Goal: Find specific page/section: Find specific page/section

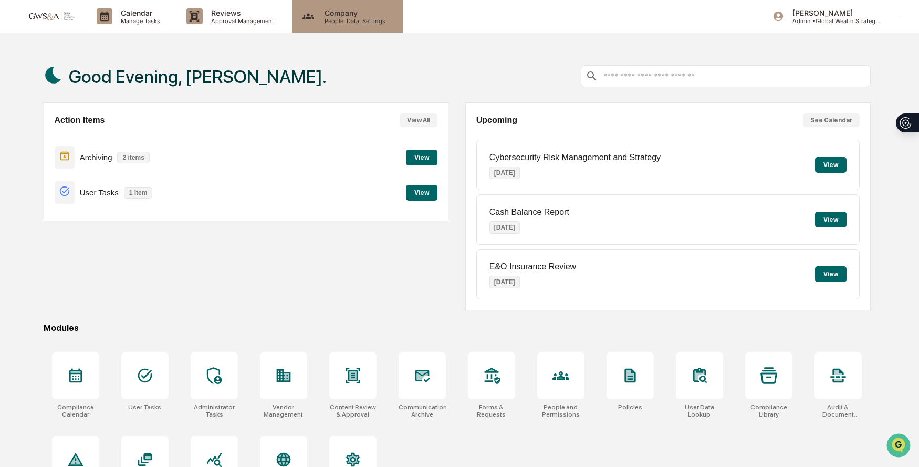
click at [345, 17] on p "People, Data, Settings" at bounding box center [353, 20] width 75 height 7
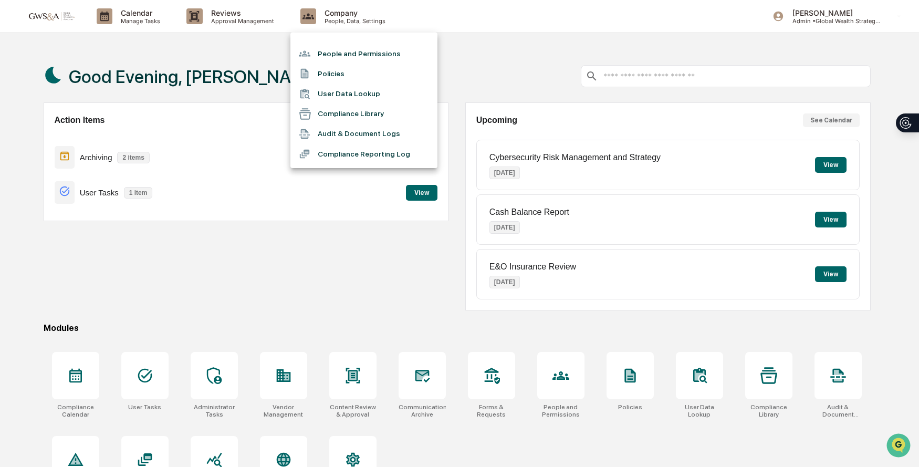
click at [266, 14] on div at bounding box center [459, 233] width 919 height 467
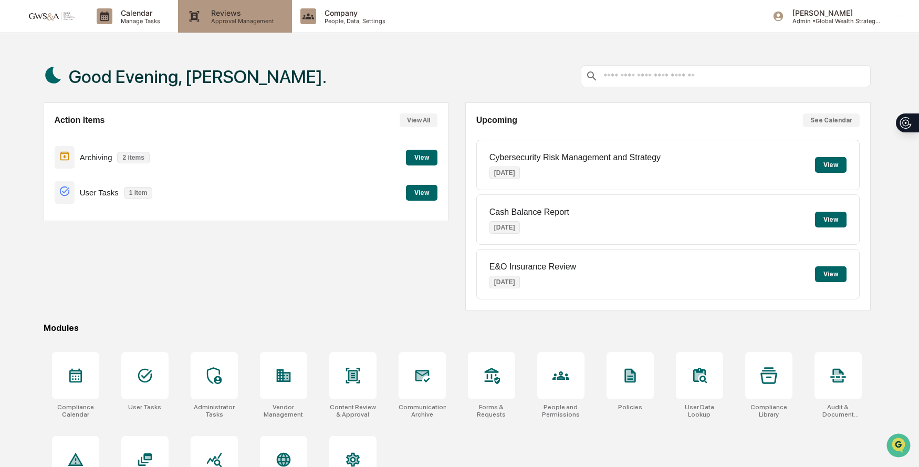
click at [246, 17] on p "Approval Management" at bounding box center [241, 20] width 77 height 7
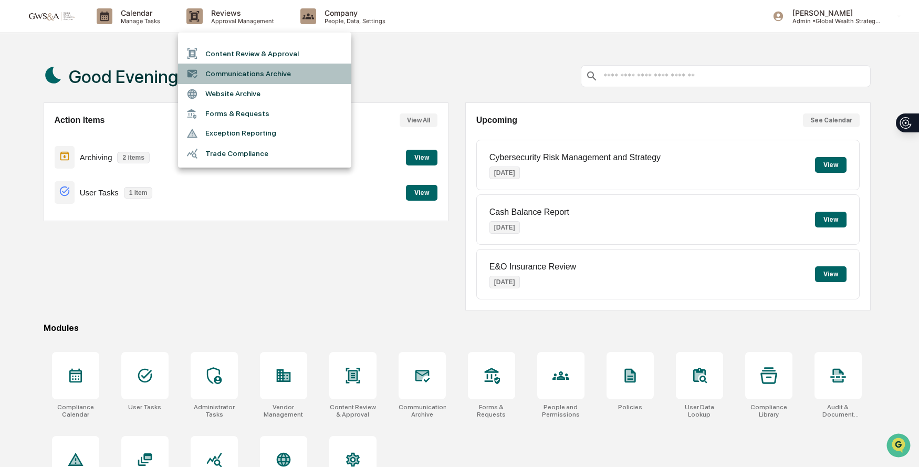
click at [245, 70] on li "Communications Archive" at bounding box center [264, 74] width 173 height 20
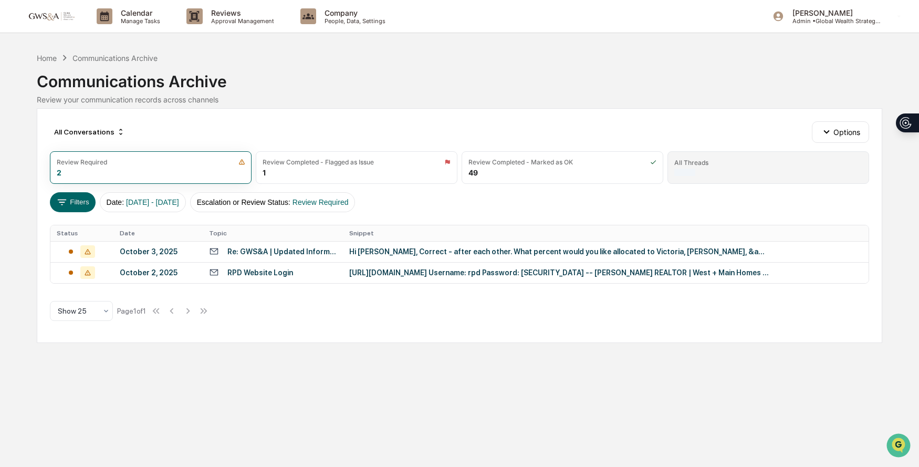
click at [741, 160] on div "All Threads" at bounding box center [769, 163] width 188 height 8
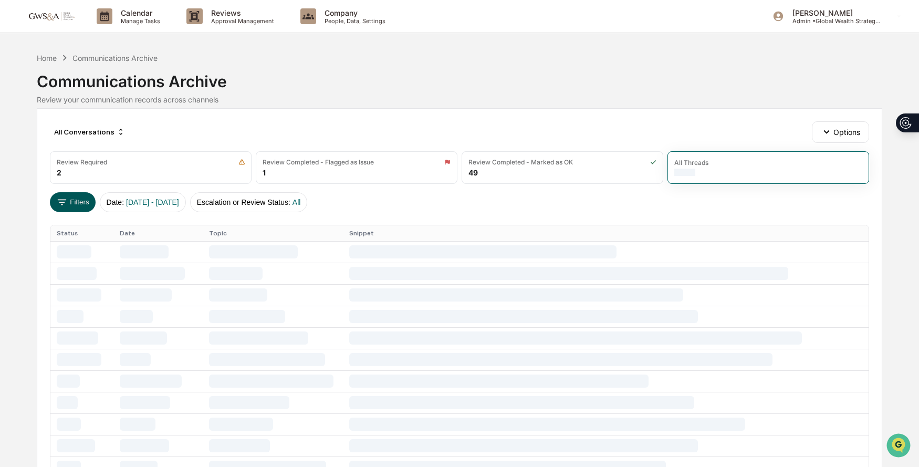
click at [75, 206] on button "Filters" at bounding box center [73, 202] width 46 height 20
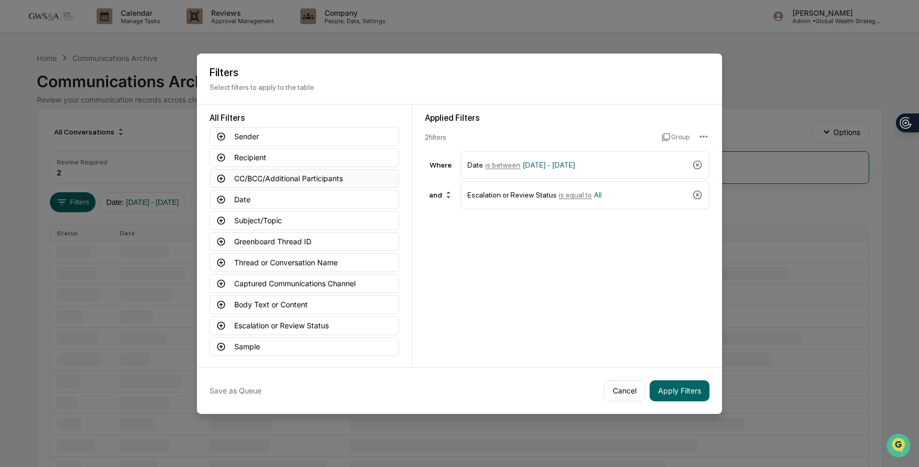
click at [222, 182] on icon at bounding box center [222, 178] width 8 height 8
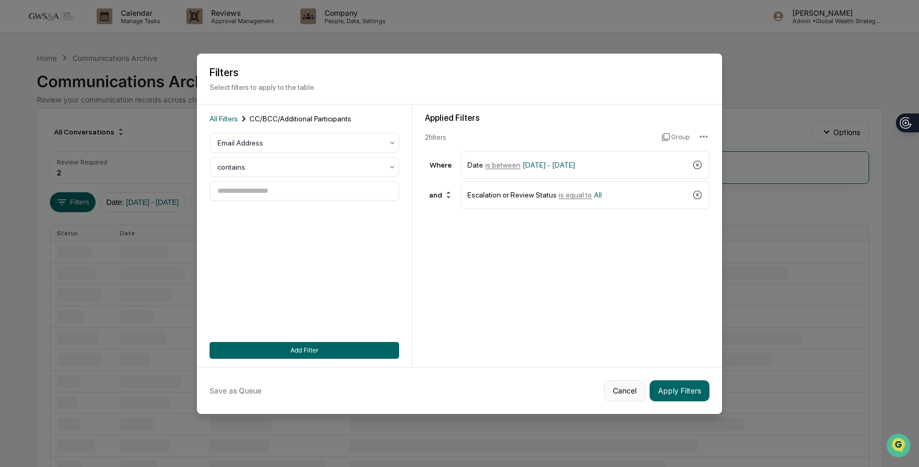
click at [619, 387] on button "Cancel" at bounding box center [625, 390] width 42 height 21
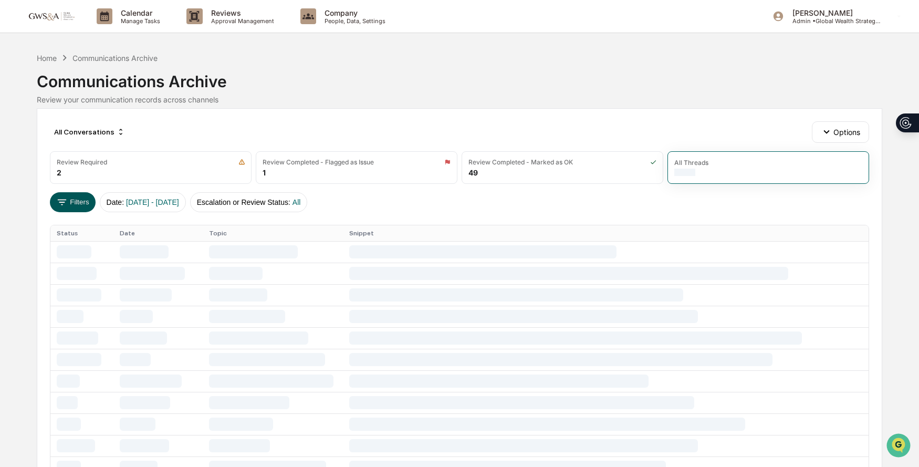
click at [91, 200] on button "Filters" at bounding box center [73, 202] width 46 height 20
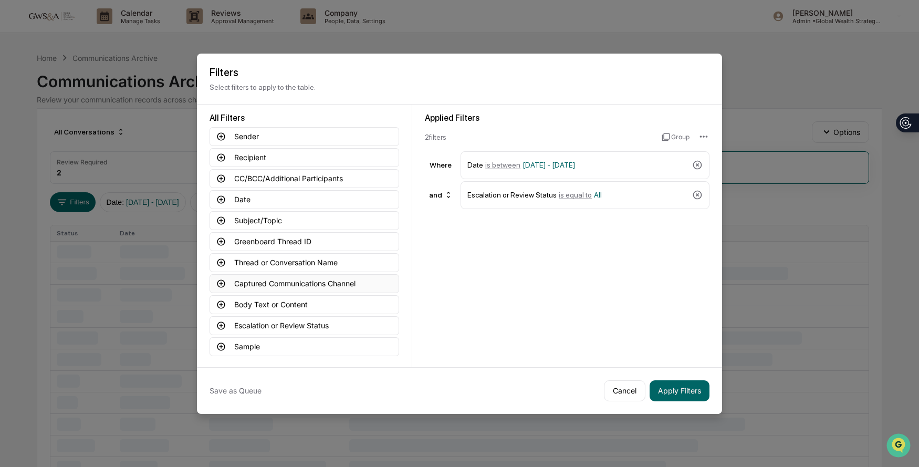
click at [221, 282] on icon at bounding box center [220, 283] width 9 height 9
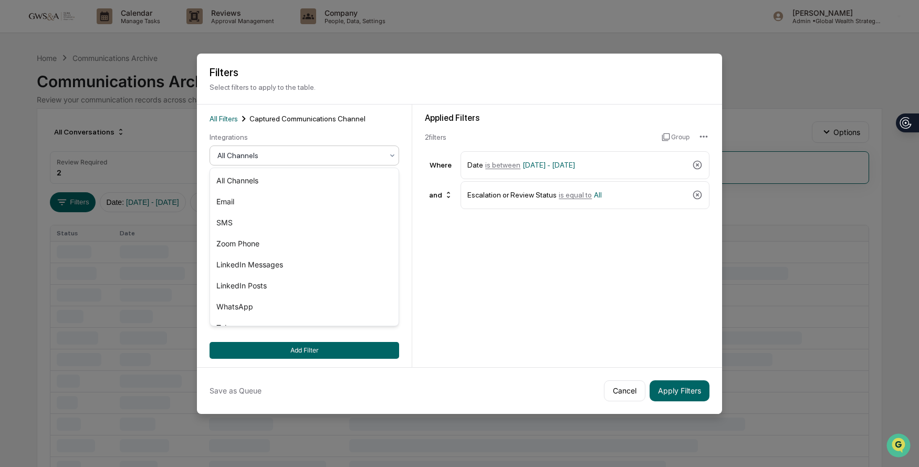
click at [303, 157] on div at bounding box center [300, 155] width 165 height 11
click at [283, 226] on div "SMS" at bounding box center [304, 222] width 189 height 21
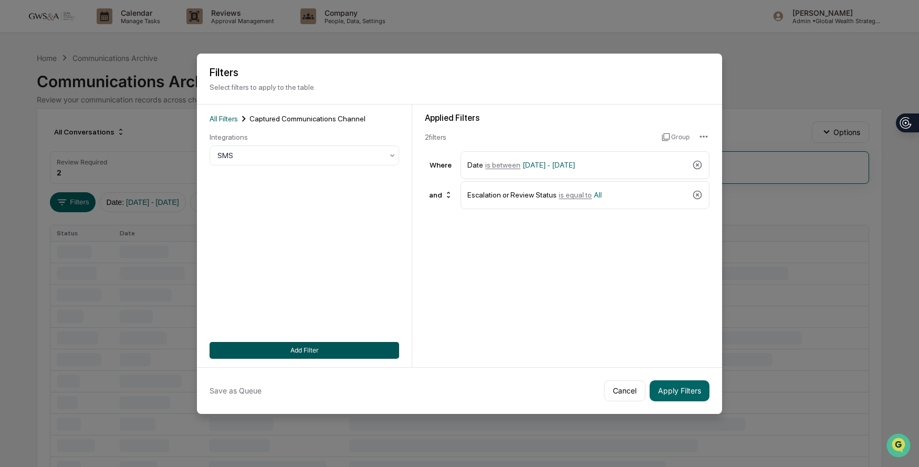
click at [326, 353] on button "Add Filter" at bounding box center [305, 350] width 190 height 17
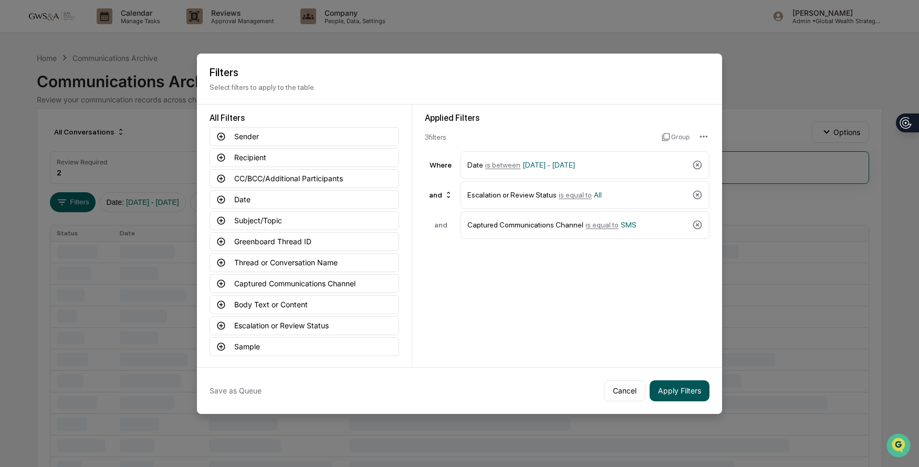
click at [692, 397] on button "Apply Filters" at bounding box center [680, 390] width 60 height 21
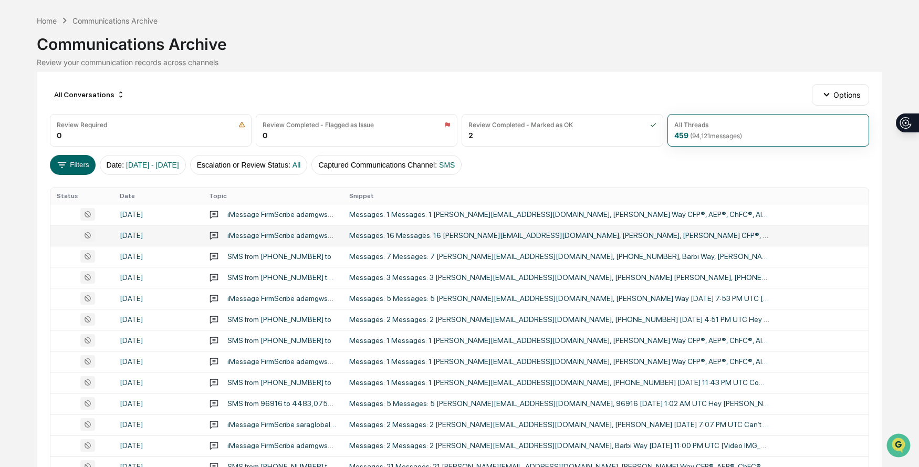
scroll to position [38, 0]
click at [534, 237] on div "Messages: 16 Messages: 16 [PERSON_NAME][EMAIL_ADDRESS][DOMAIN_NAME], [PERSON_NA…" at bounding box center [559, 235] width 420 height 8
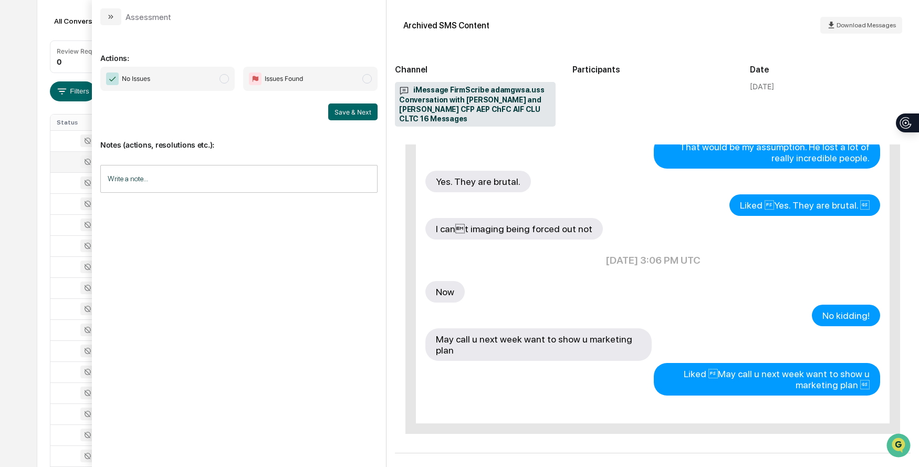
scroll to position [526, 0]
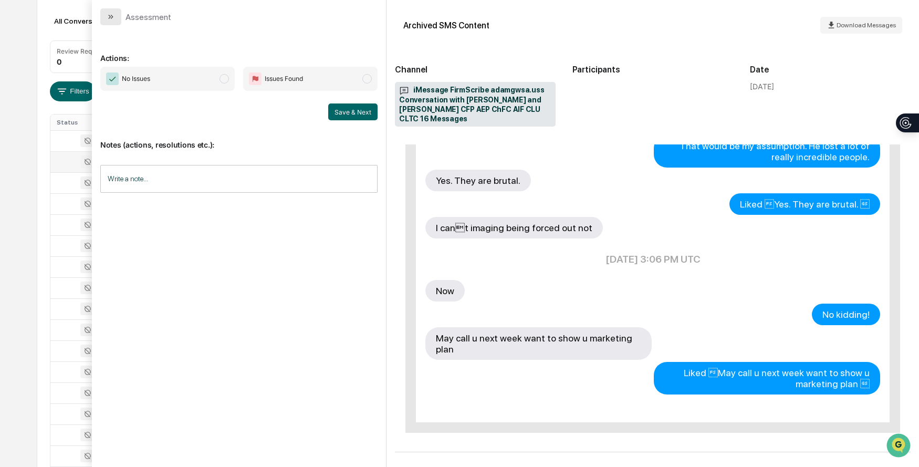
click at [113, 21] on button "modal" at bounding box center [110, 16] width 21 height 17
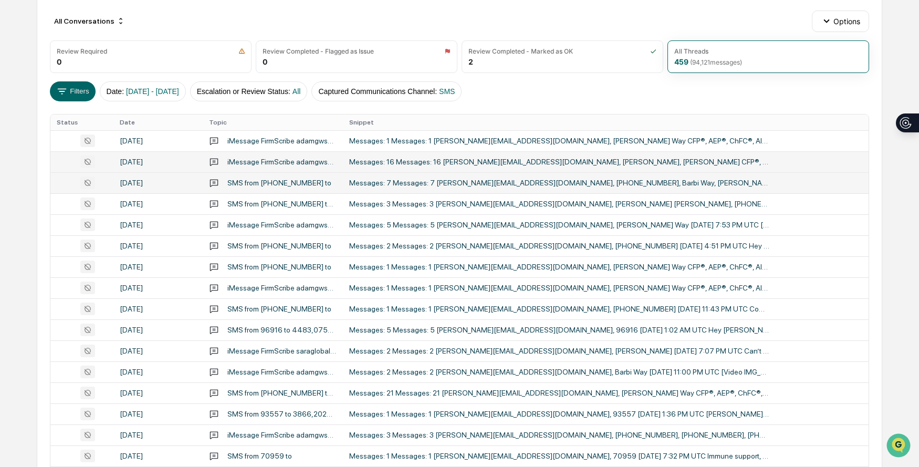
click at [508, 186] on div "Messages: 7 Messages: 7 [PERSON_NAME][EMAIL_ADDRESS][DOMAIN_NAME], [PHONE_NUMBE…" at bounding box center [559, 183] width 420 height 8
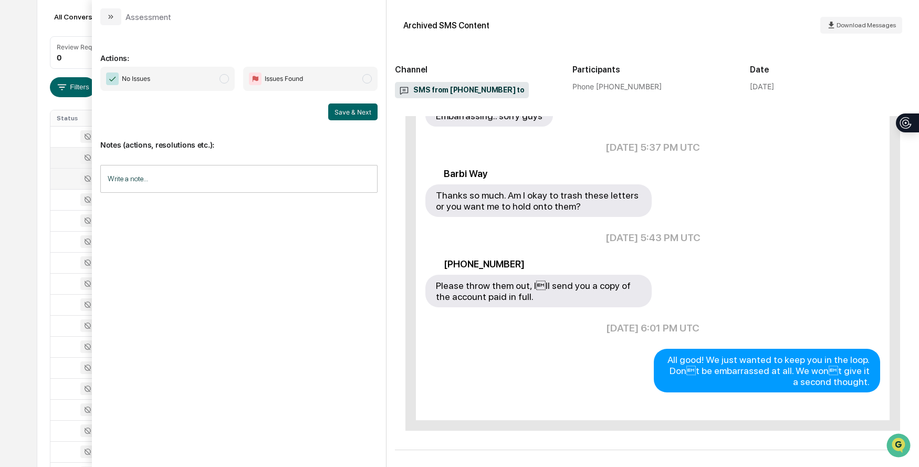
scroll to position [117, 0]
click at [119, 20] on button "modal" at bounding box center [110, 16] width 21 height 17
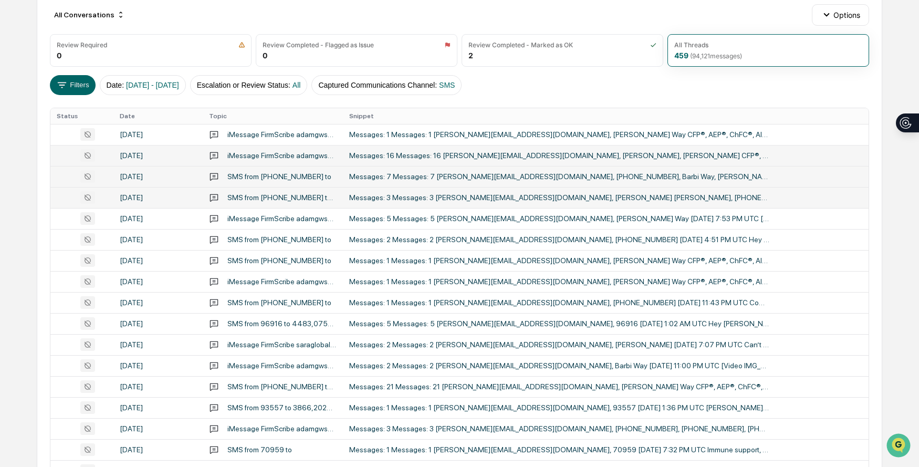
click at [508, 201] on div "Messages: 3 Messages: 3 [PERSON_NAME][EMAIL_ADDRESS][DOMAIN_NAME], [PERSON_NAME…" at bounding box center [559, 197] width 420 height 8
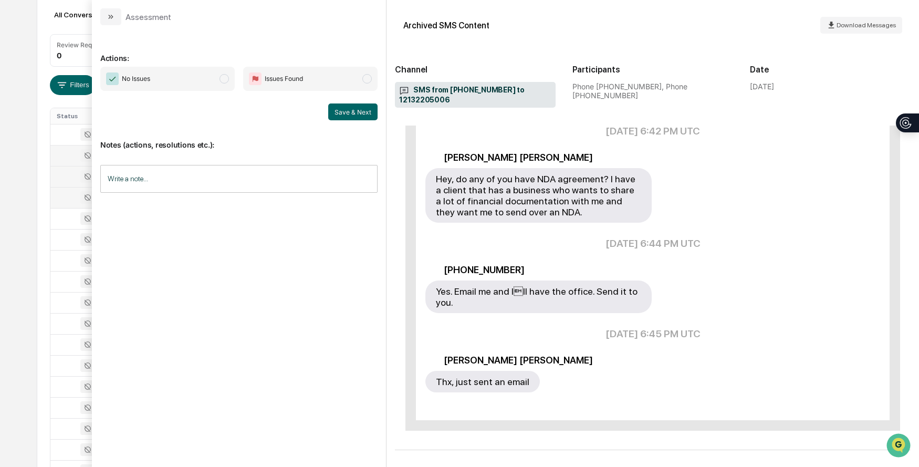
scroll to position [231, 0]
click at [116, 15] on button "modal" at bounding box center [110, 16] width 21 height 17
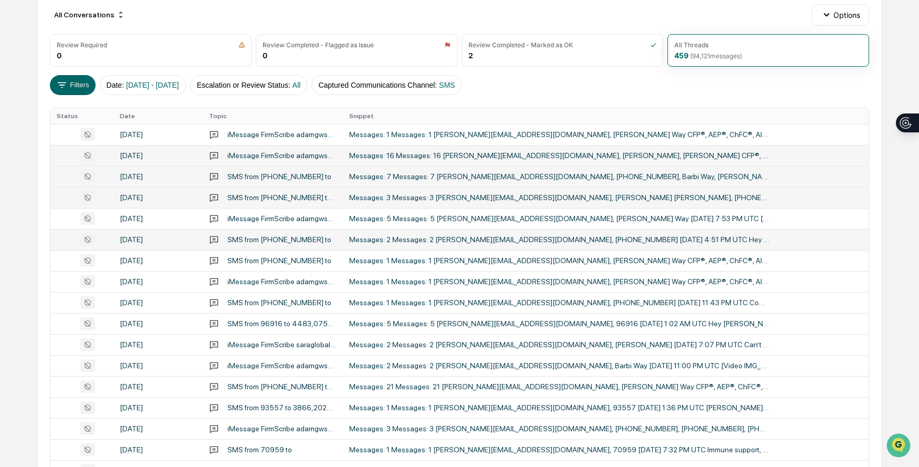
click at [573, 233] on td "Messages: 2 Messages: 2 [PERSON_NAME][EMAIL_ADDRESS][DOMAIN_NAME], [PHONE_NUMBE…" at bounding box center [606, 239] width 526 height 21
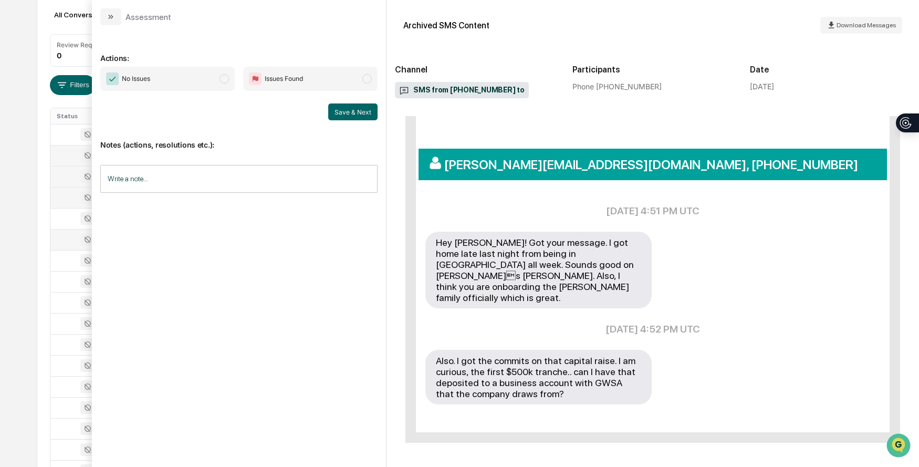
scroll to position [128, 0]
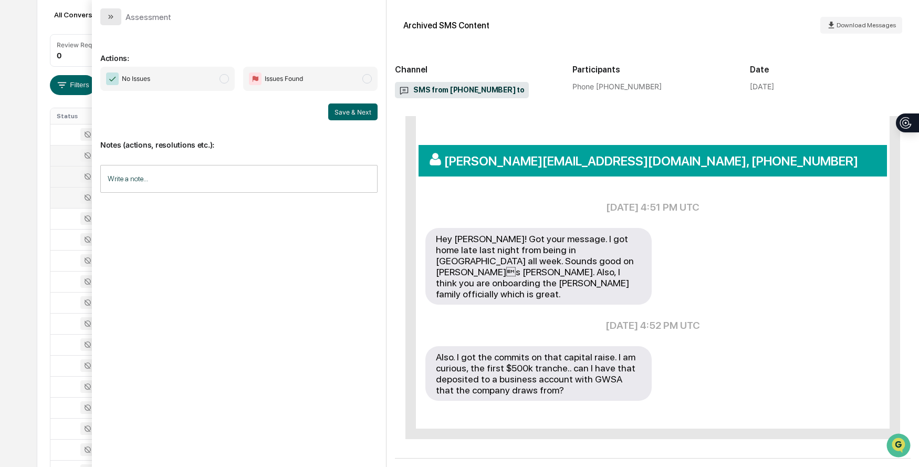
click at [107, 23] on button "modal" at bounding box center [110, 16] width 21 height 17
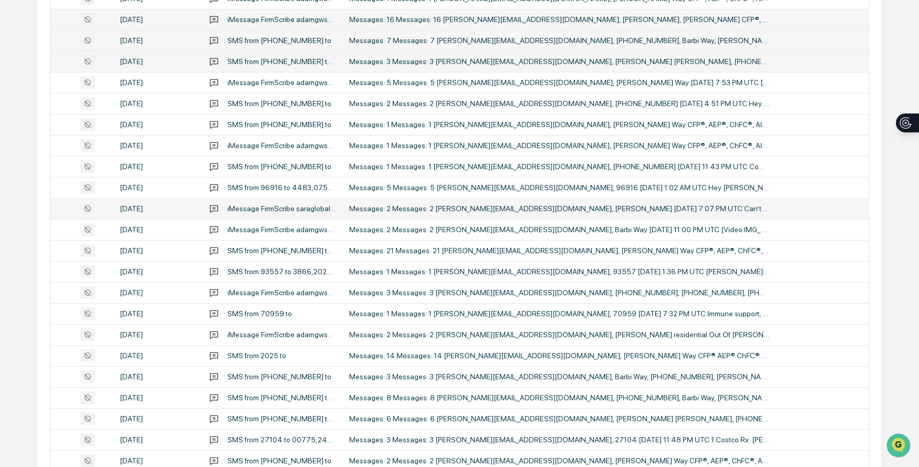
scroll to position [270, 0]
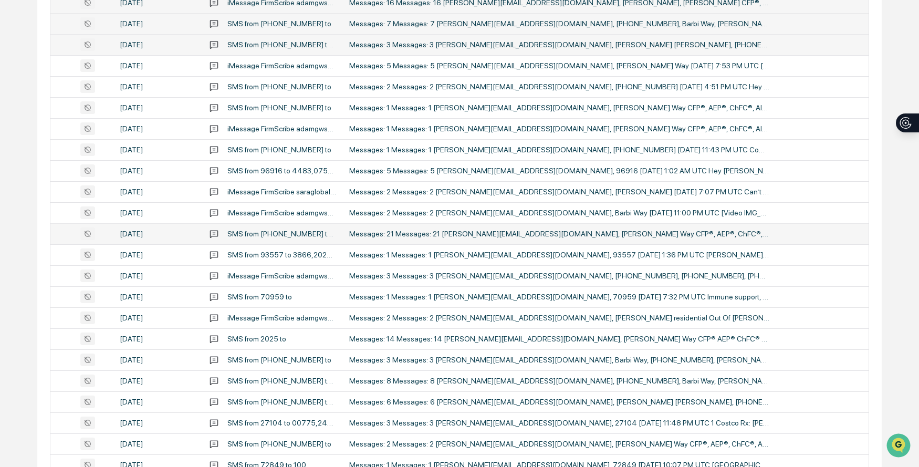
click at [476, 239] on td "Messages: 21 Messages: 21 [PERSON_NAME][EMAIL_ADDRESS][DOMAIN_NAME], [PERSON_NA…" at bounding box center [606, 233] width 526 height 21
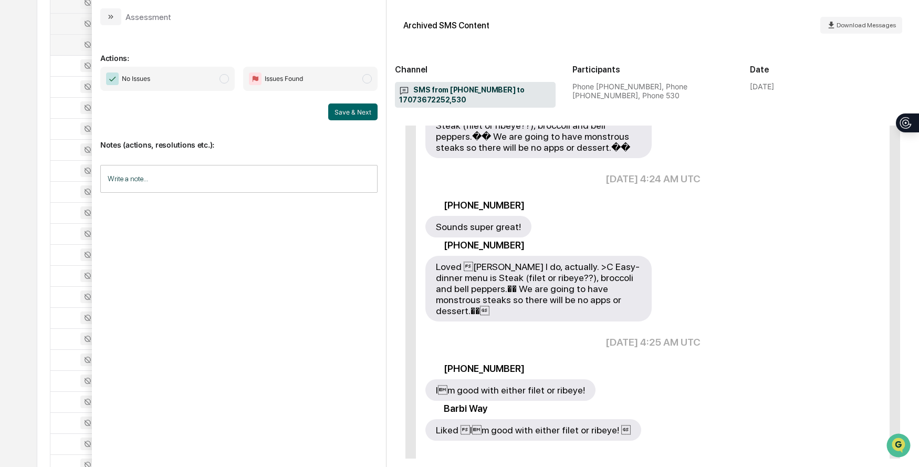
scroll to position [2045, 0]
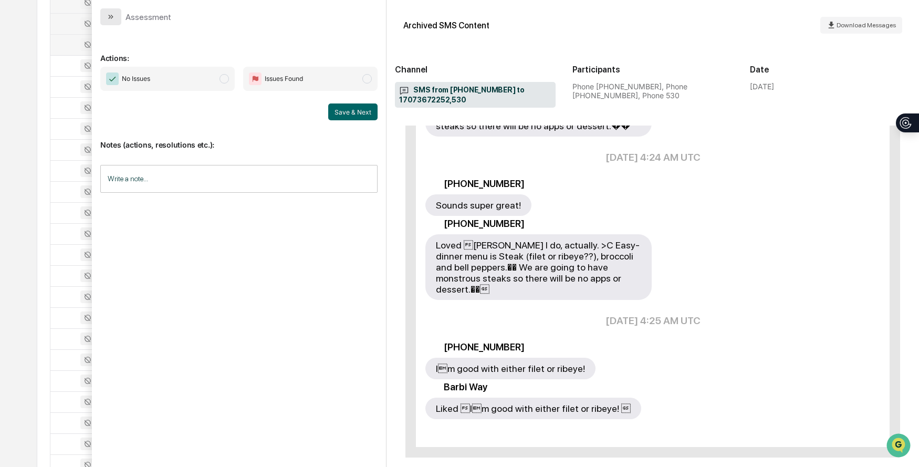
click at [105, 9] on button "modal" at bounding box center [110, 16] width 21 height 17
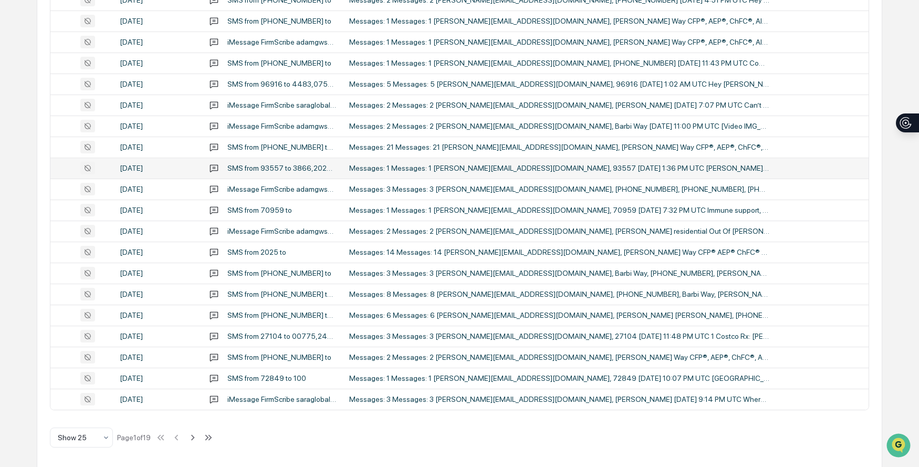
scroll to position [358, 0]
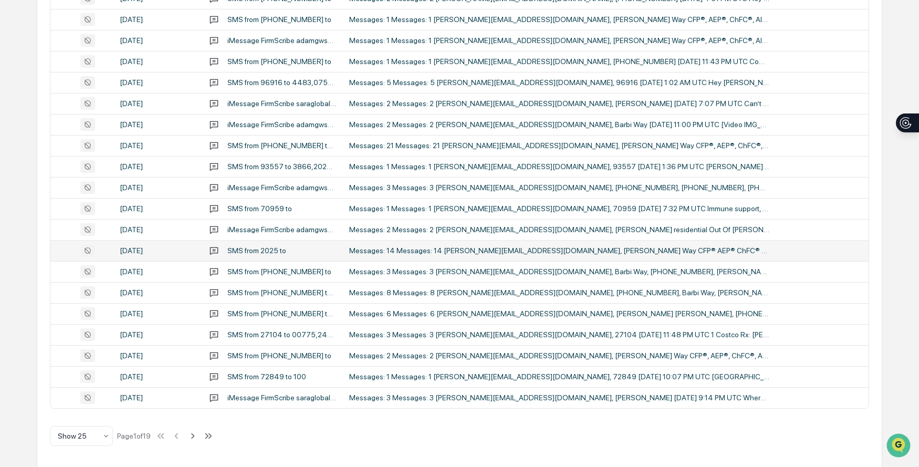
click at [559, 250] on div "Messages: 14 Messages: 14 [PERSON_NAME][EMAIL_ADDRESS][DOMAIN_NAME], [PERSON_NA…" at bounding box center [559, 250] width 420 height 8
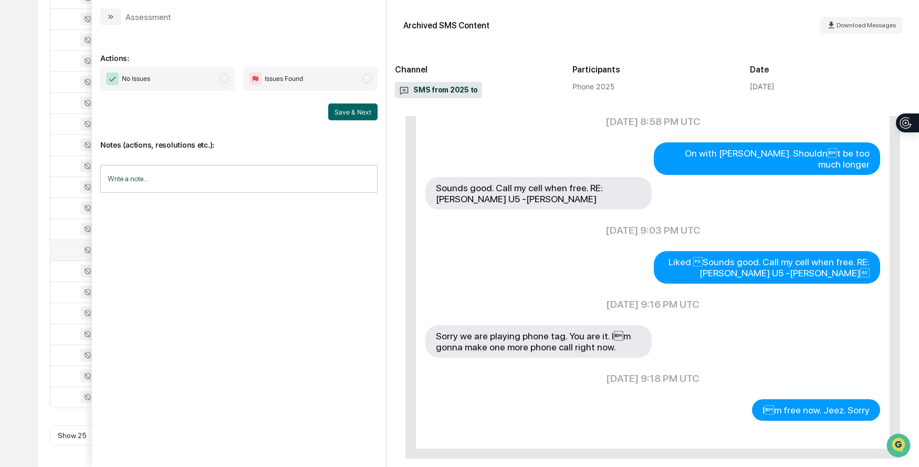
scroll to position [851, 0]
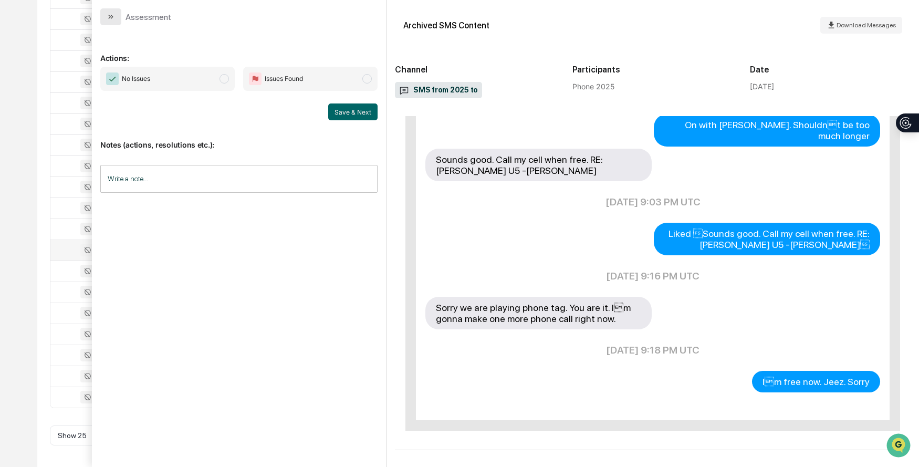
click at [103, 17] on button "modal" at bounding box center [110, 16] width 21 height 17
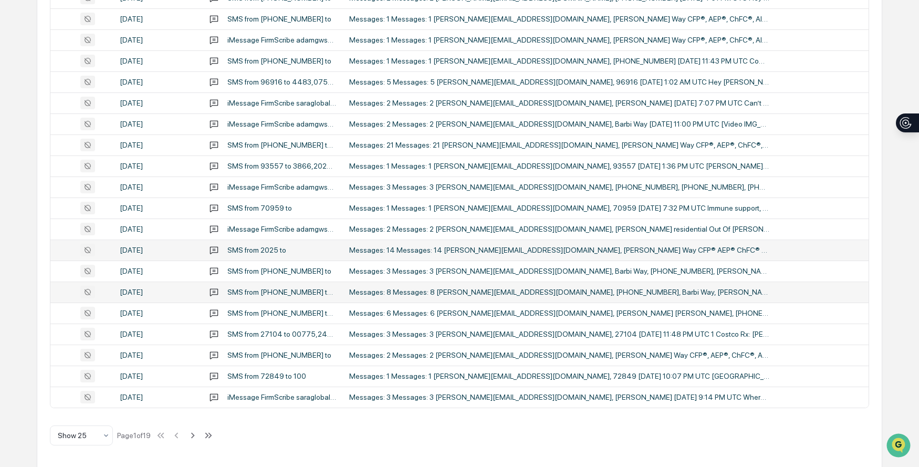
click at [447, 291] on div "Messages: 8 Messages: 8 [PERSON_NAME][EMAIL_ADDRESS][DOMAIN_NAME], [PHONE_NUMBE…" at bounding box center [559, 292] width 420 height 8
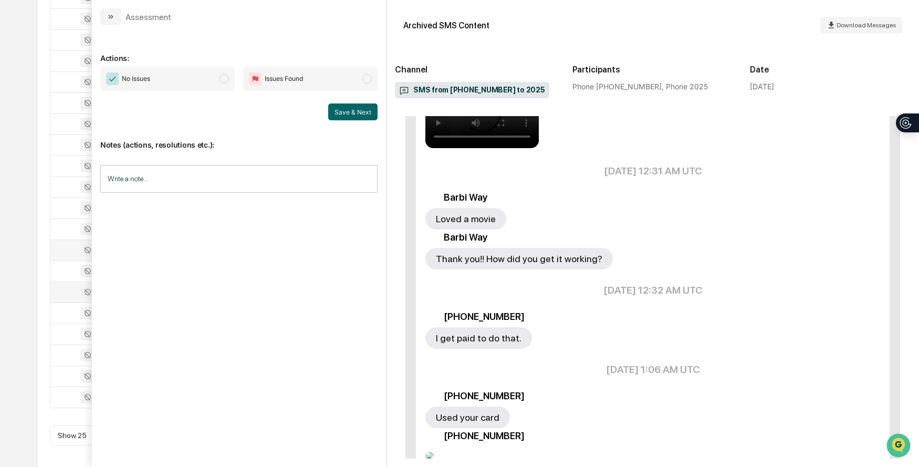
scroll to position [306, 0]
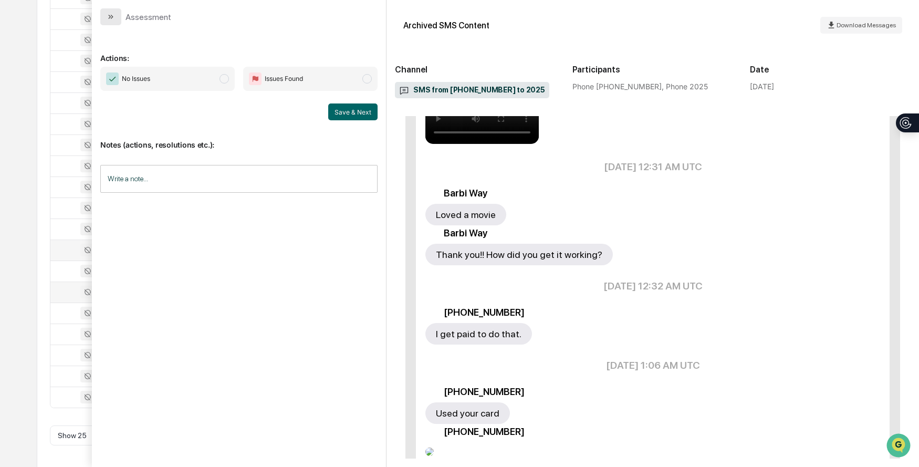
click at [117, 22] on button "modal" at bounding box center [110, 16] width 21 height 17
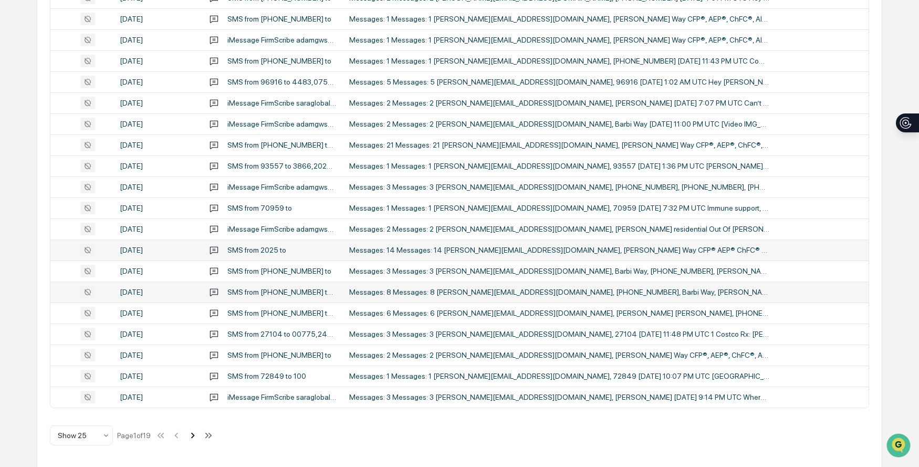
click at [196, 430] on icon at bounding box center [193, 436] width 12 height 12
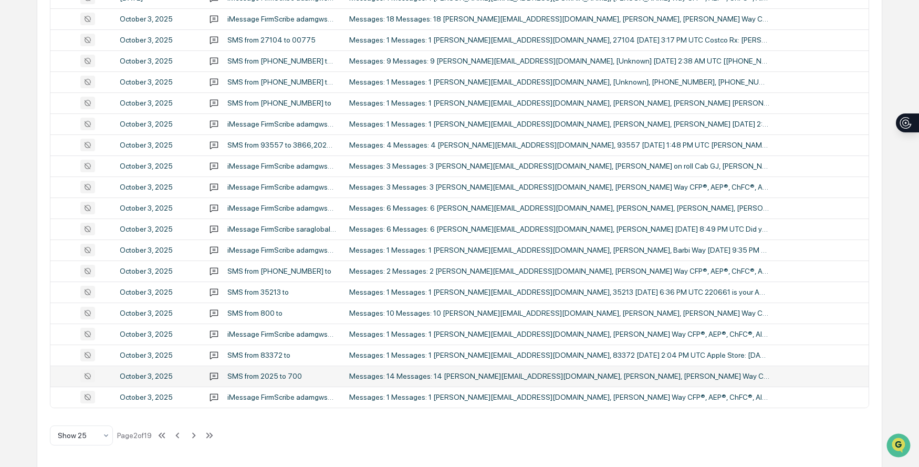
click at [465, 377] on div "Messages: 14 Messages: 14 [PERSON_NAME][EMAIL_ADDRESS][DOMAIN_NAME], [PERSON_NA…" at bounding box center [559, 376] width 420 height 8
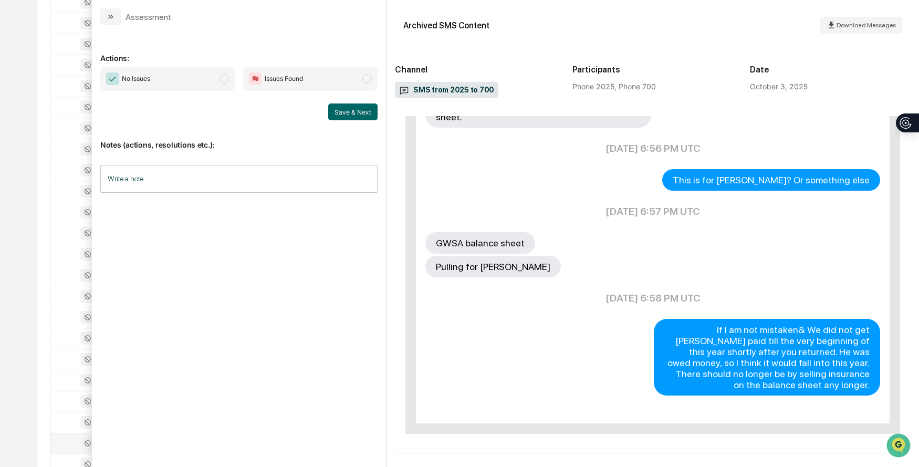
scroll to position [1136, 0]
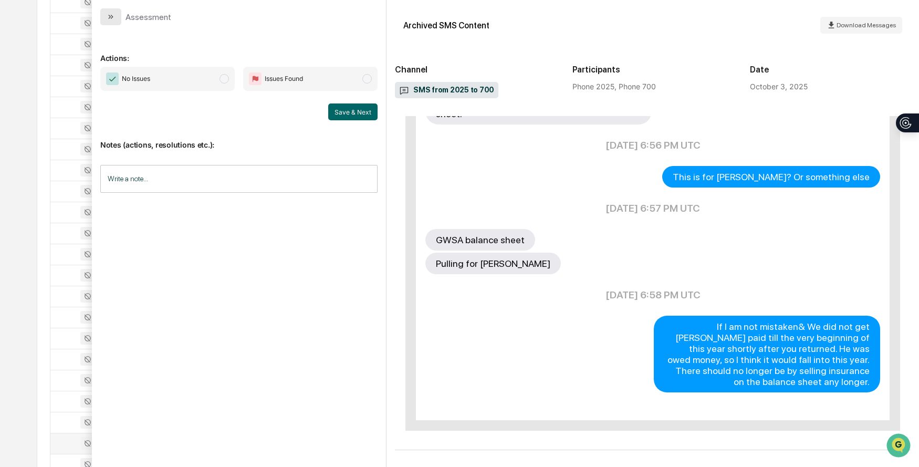
click at [115, 15] on button "modal" at bounding box center [110, 16] width 21 height 17
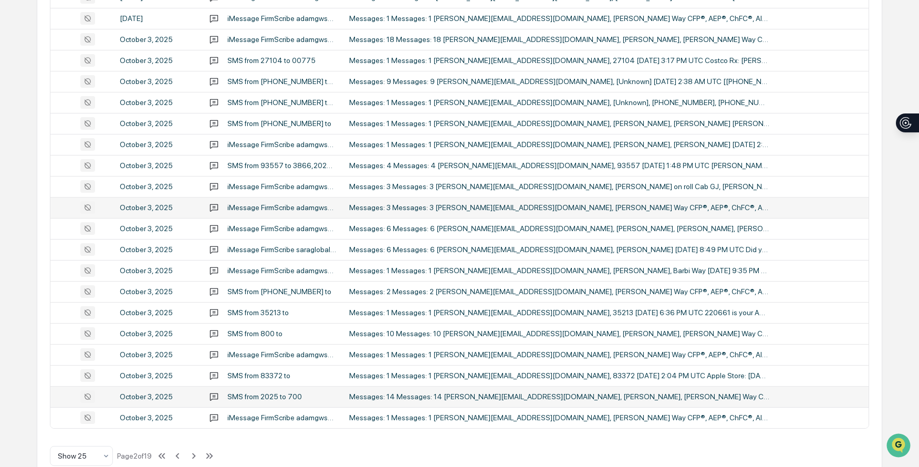
scroll to position [339, 0]
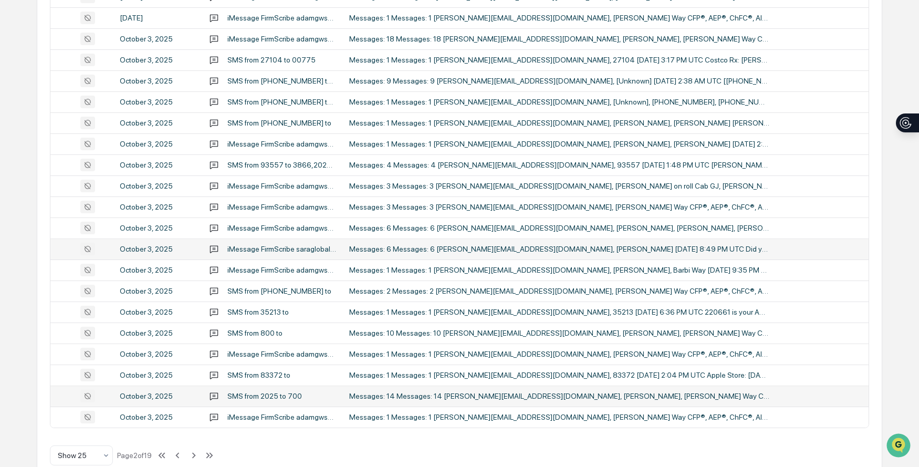
click at [539, 250] on div "Messages: 6 Messages: 6 [PERSON_NAME][EMAIL_ADDRESS][DOMAIN_NAME], [PERSON_NAME…" at bounding box center [559, 249] width 420 height 8
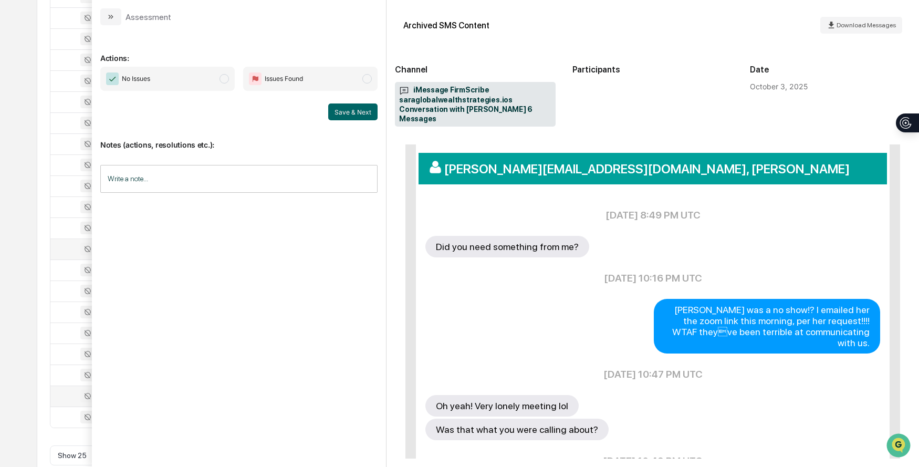
scroll to position [201, 0]
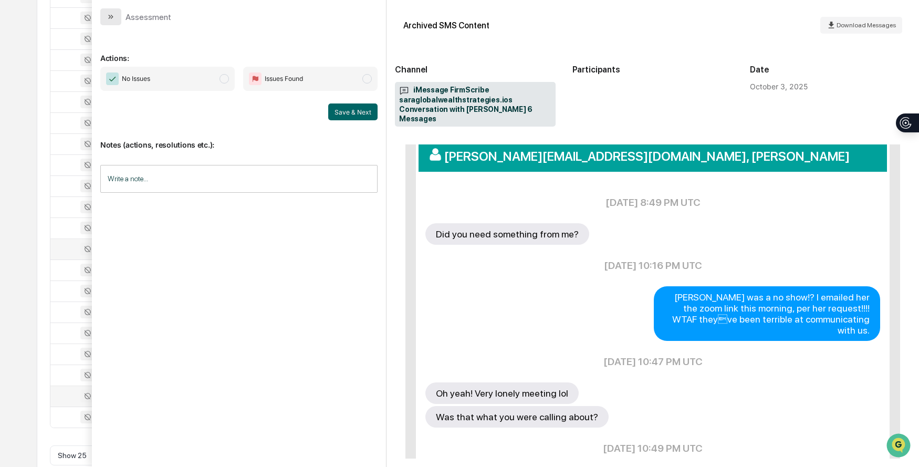
click at [101, 18] on button "modal" at bounding box center [110, 16] width 21 height 17
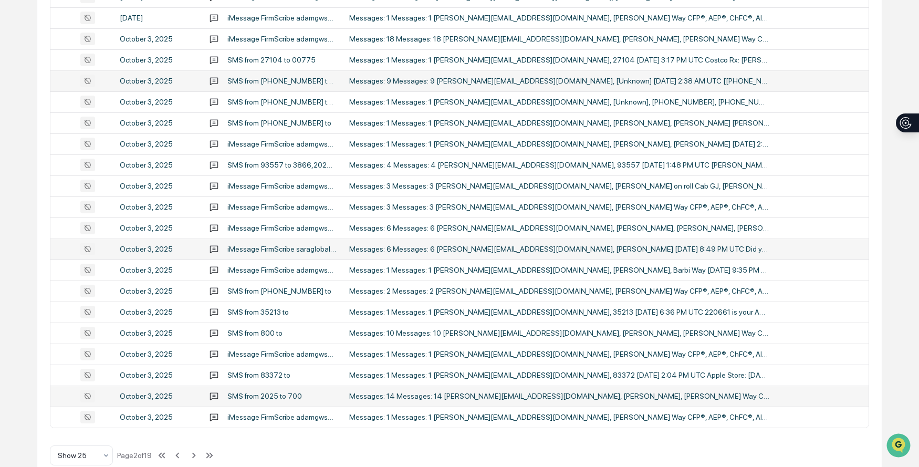
click at [576, 77] on div "Messages: 9 Messages: 9 [PERSON_NAME][EMAIL_ADDRESS][DOMAIN_NAME], [Unknown] [D…" at bounding box center [559, 81] width 420 height 8
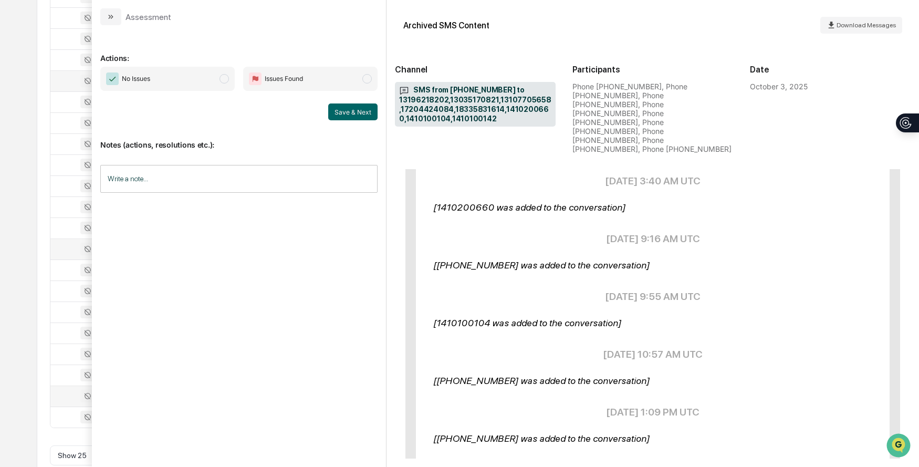
scroll to position [470, 0]
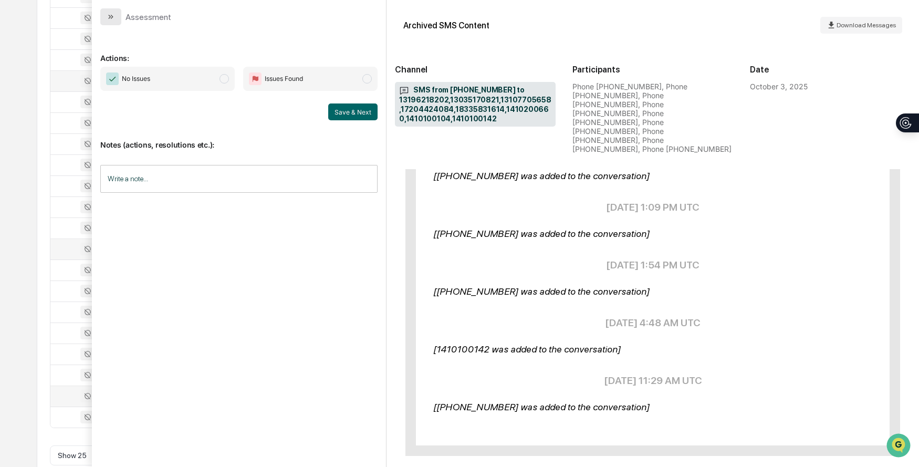
click at [103, 17] on button "modal" at bounding box center [110, 16] width 21 height 17
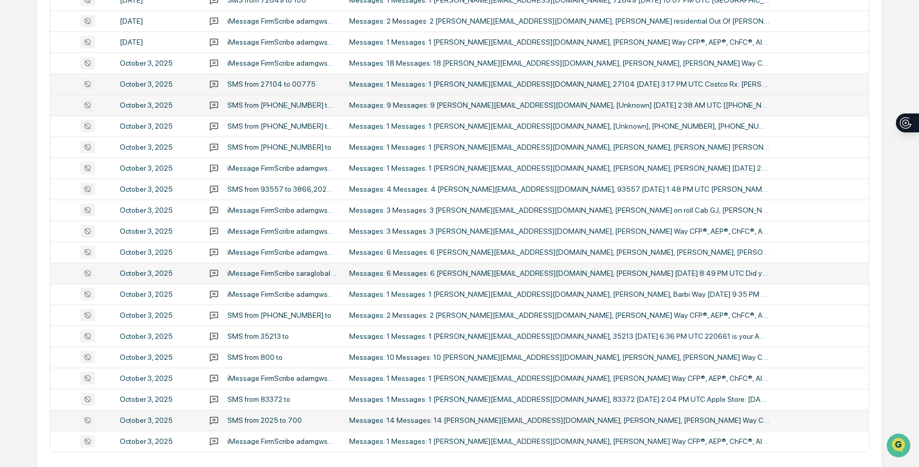
scroll to position [359, 0]
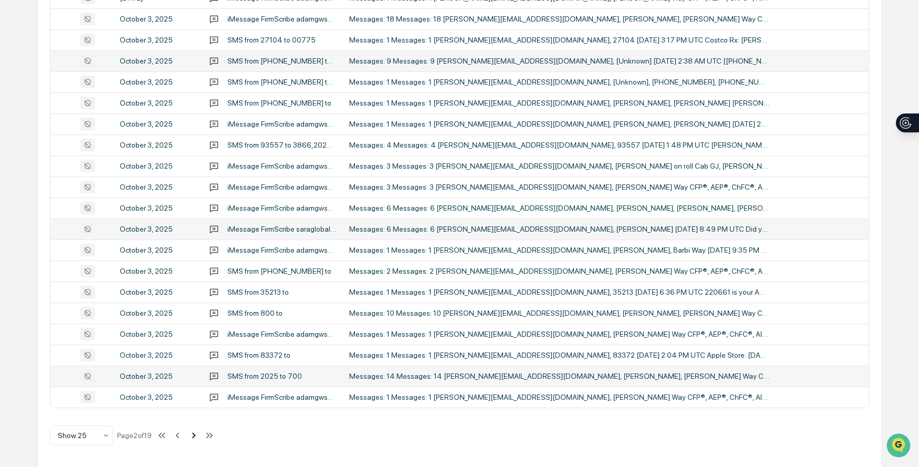
click at [197, 437] on icon at bounding box center [194, 436] width 12 height 12
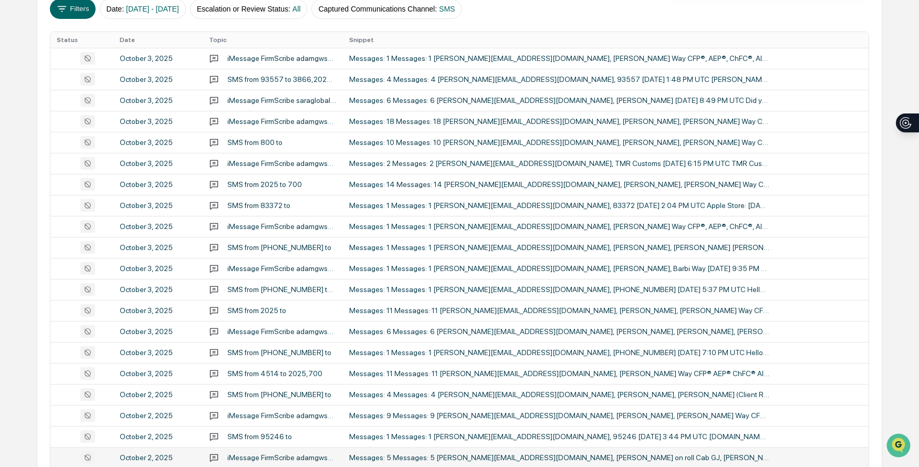
scroll to position [0, 0]
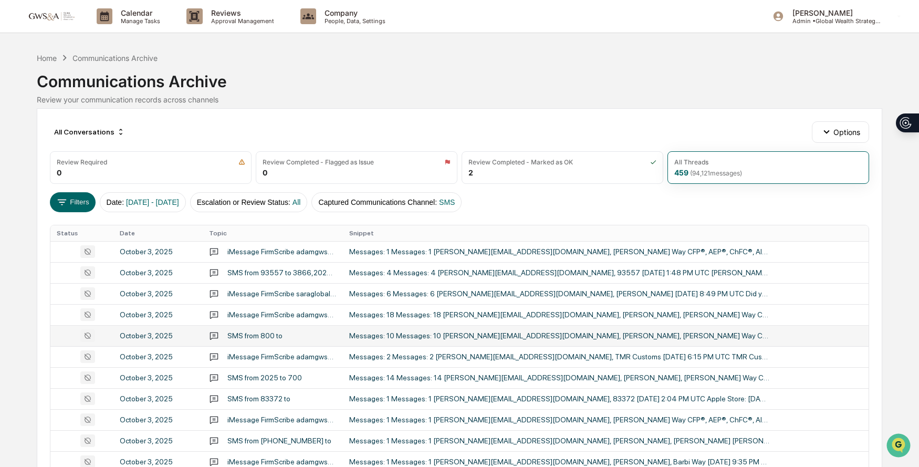
click at [429, 332] on div "Messages: 10 Messages: 10 [PERSON_NAME][EMAIL_ADDRESS][DOMAIN_NAME], [PERSON_NA…" at bounding box center [559, 336] width 420 height 8
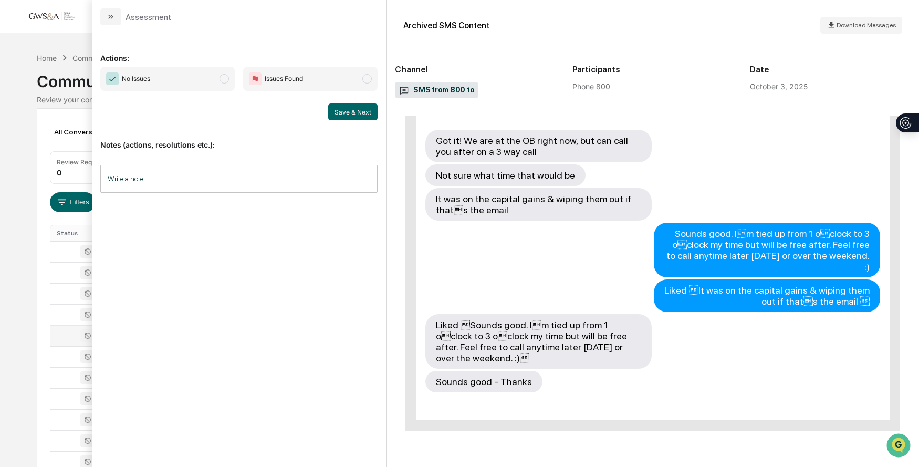
scroll to position [598, 0]
click at [109, 13] on icon "modal" at bounding box center [111, 17] width 8 height 8
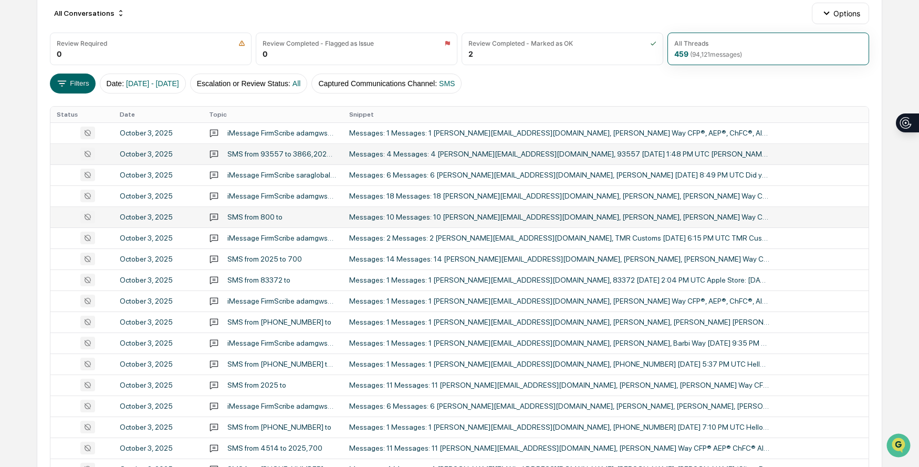
scroll to position [256, 0]
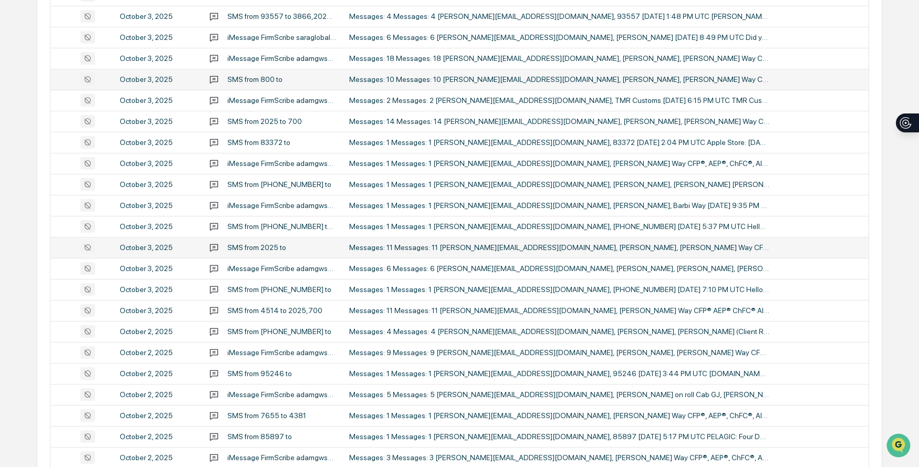
click at [533, 250] on div "Messages: 11 Messages: 11 [PERSON_NAME][EMAIL_ADDRESS][DOMAIN_NAME], [PERSON_NA…" at bounding box center [559, 247] width 420 height 8
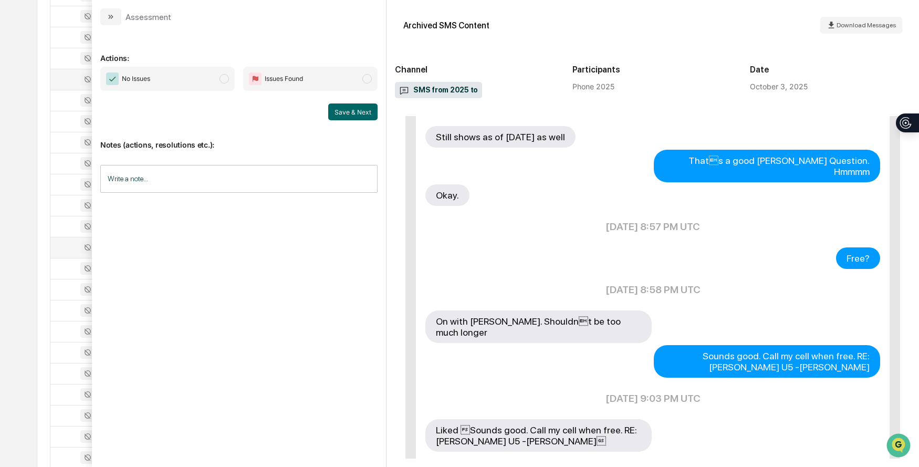
scroll to position [407, 0]
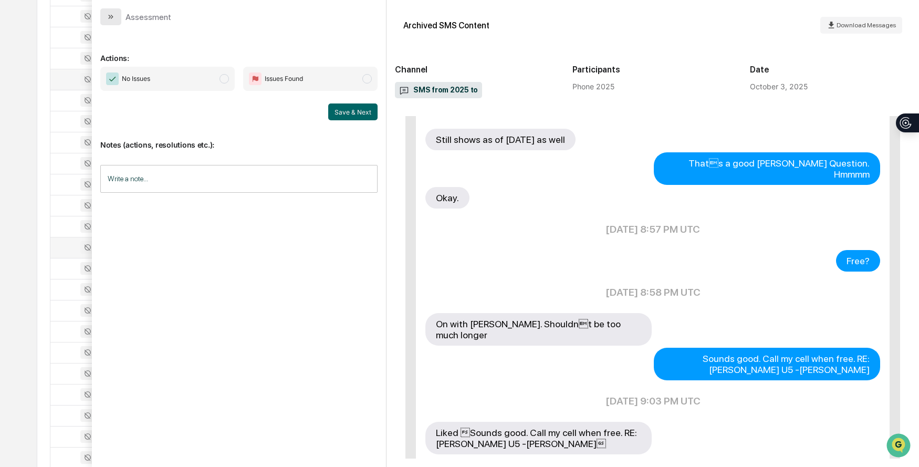
click at [108, 19] on icon "modal" at bounding box center [111, 17] width 8 height 8
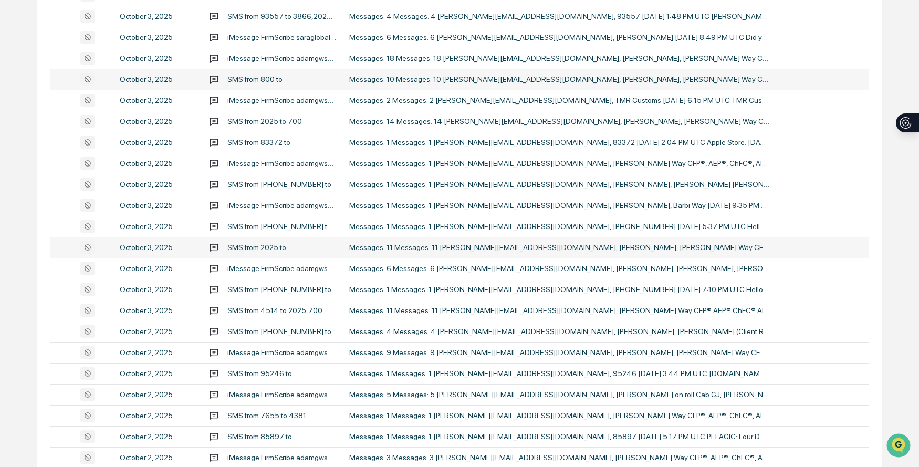
click at [593, 244] on div "Messages: 11 Messages: 11 [PERSON_NAME][EMAIL_ADDRESS][DOMAIN_NAME], [PERSON_NA…" at bounding box center [559, 247] width 420 height 8
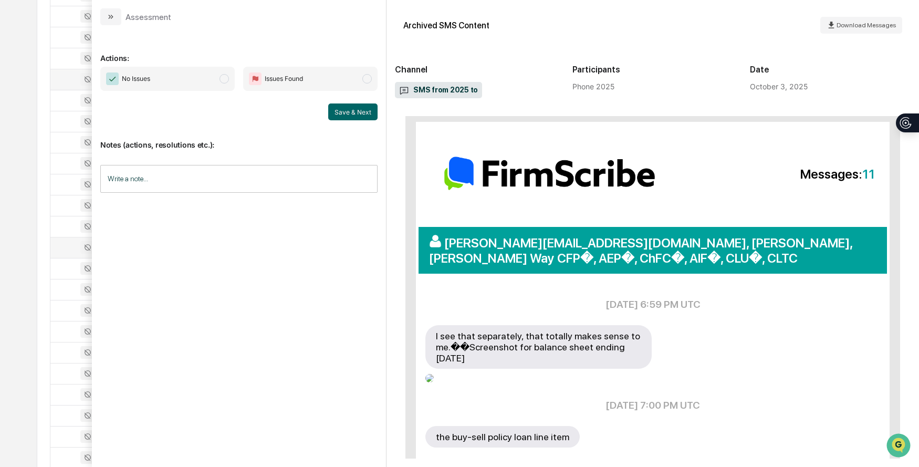
scroll to position [605, 0]
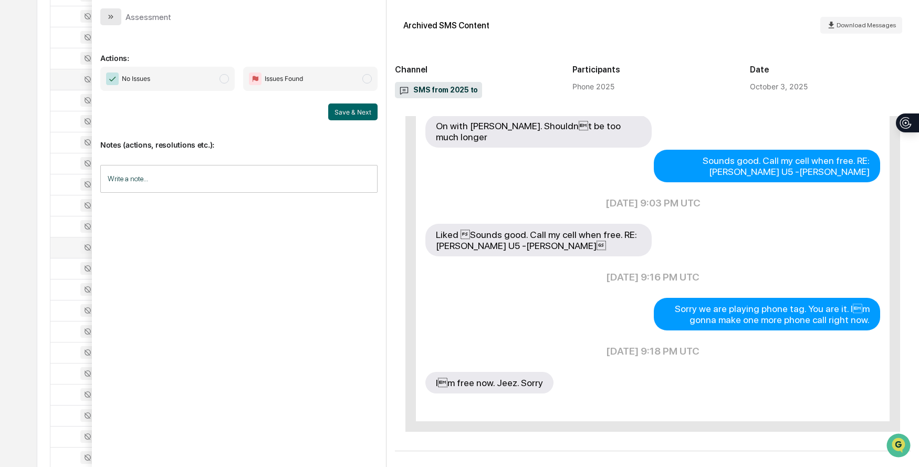
click at [107, 14] on icon "modal" at bounding box center [111, 17] width 8 height 8
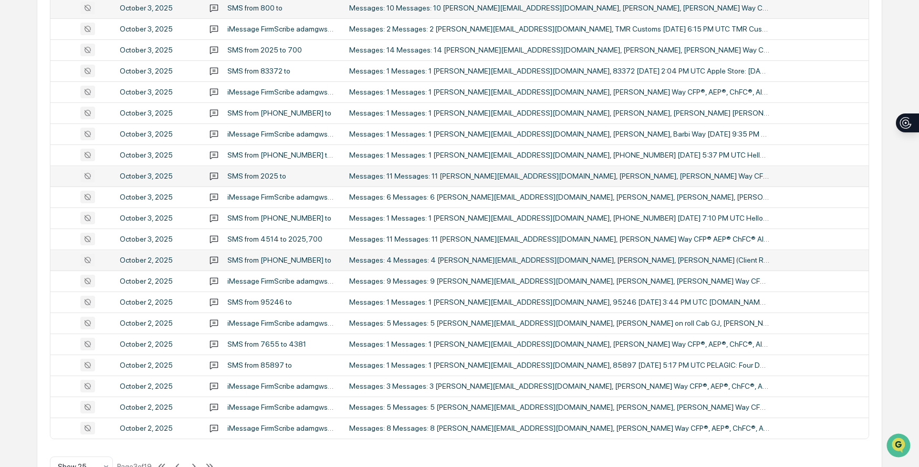
scroll to position [328, 0]
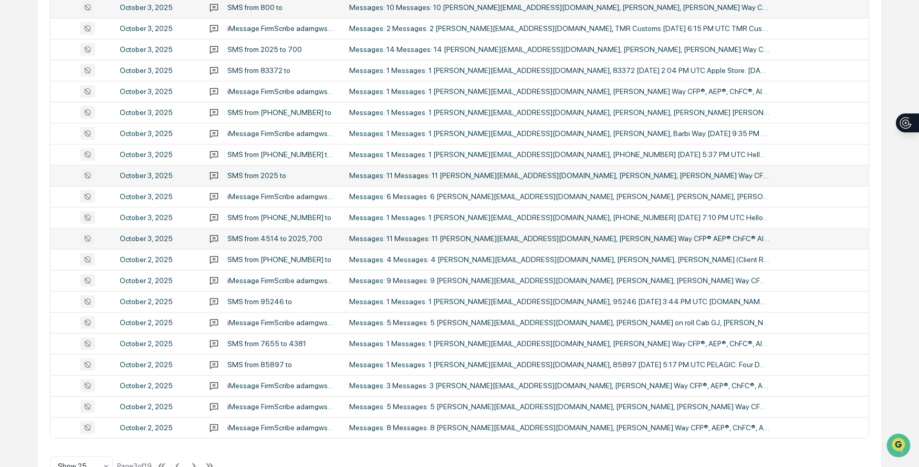
click at [667, 244] on td "Messages: 11 Messages: 11 [PERSON_NAME][EMAIL_ADDRESS][DOMAIN_NAME], [PERSON_NA…" at bounding box center [606, 238] width 526 height 21
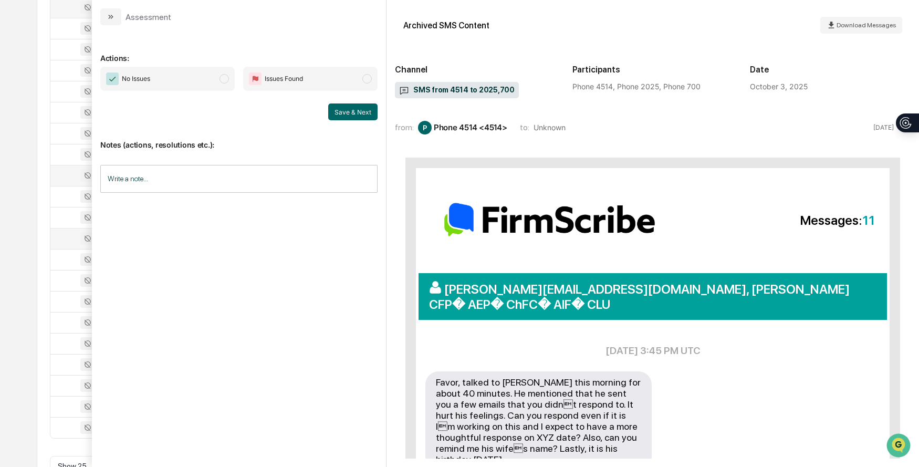
scroll to position [108, 0]
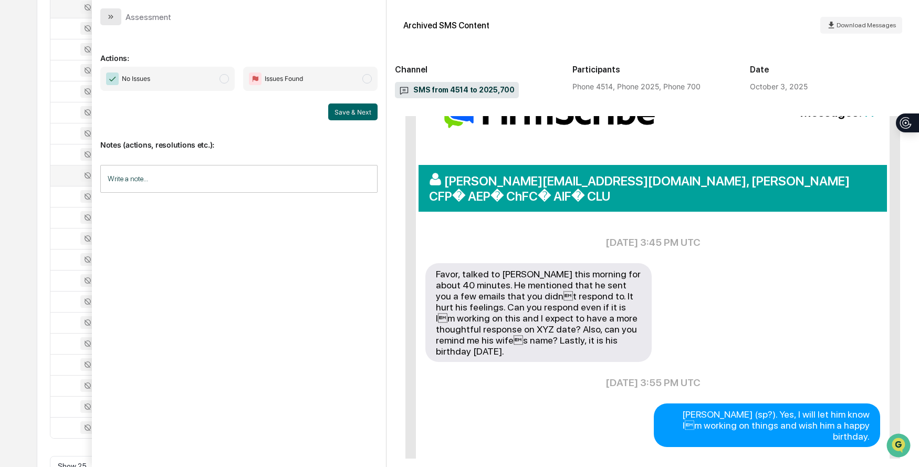
click at [110, 15] on icon "modal" at bounding box center [111, 17] width 8 height 8
